Goal: Navigation & Orientation: Find specific page/section

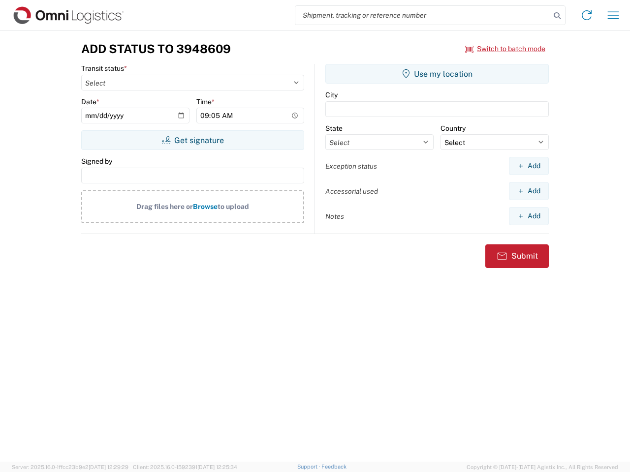
click at [423, 15] on input "search" at bounding box center [422, 15] width 255 height 19
click at [557, 16] on icon at bounding box center [557, 16] width 14 height 14
click at [586, 15] on icon at bounding box center [587, 15] width 16 height 16
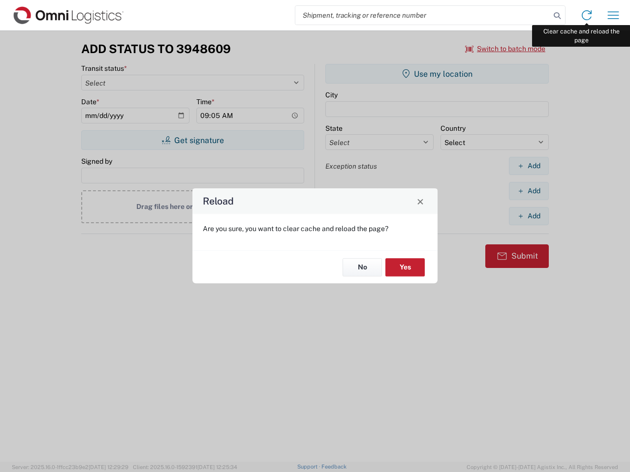
click at [613, 15] on div "Reload Are you sure, you want to clear cache and reload the page? No Yes" at bounding box center [315, 236] width 630 height 472
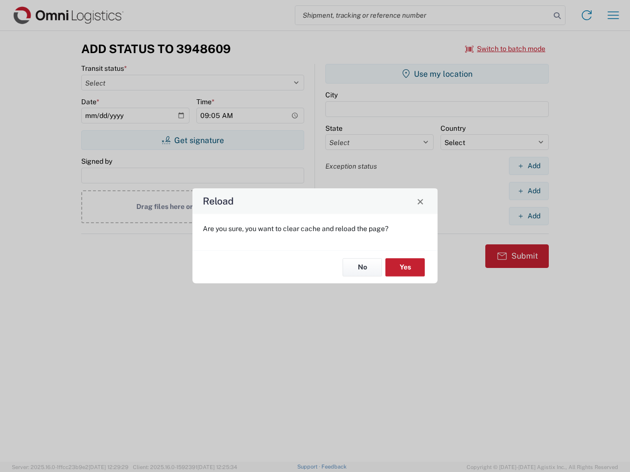
click at [505, 49] on div "Reload Are you sure, you want to clear cache and reload the page? No Yes" at bounding box center [315, 236] width 630 height 472
click at [192, 140] on div "Reload Are you sure, you want to clear cache and reload the page? No Yes" at bounding box center [315, 236] width 630 height 472
click at [437, 74] on div "Reload Are you sure, you want to clear cache and reload the page? No Yes" at bounding box center [315, 236] width 630 height 472
click at [528, 166] on div "Reload Are you sure, you want to clear cache and reload the page? No Yes" at bounding box center [315, 236] width 630 height 472
click at [528, 191] on div "Reload Are you sure, you want to clear cache and reload the page? No Yes" at bounding box center [315, 236] width 630 height 472
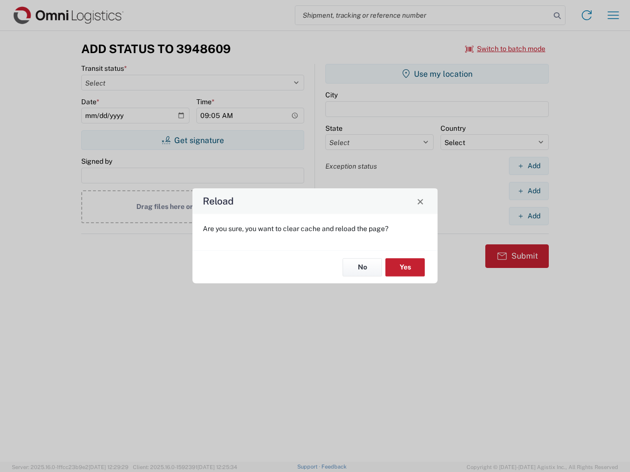
click at [528, 216] on div "Reload Are you sure, you want to clear cache and reload the page? No Yes" at bounding box center [315, 236] width 630 height 472
